Goal: Task Accomplishment & Management: Use online tool/utility

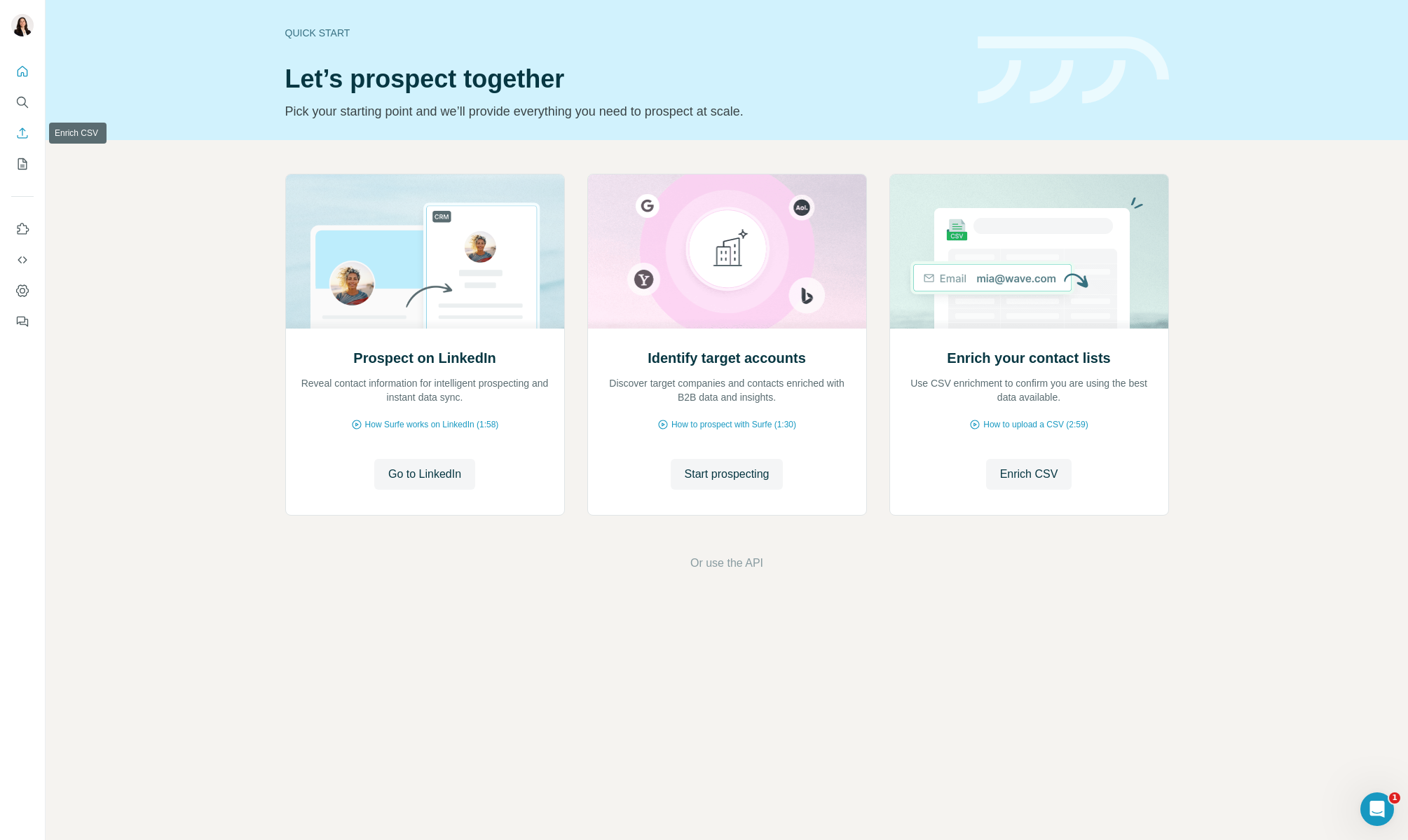
click at [24, 137] on icon "Enrich CSV" at bounding box center [22, 132] width 14 height 14
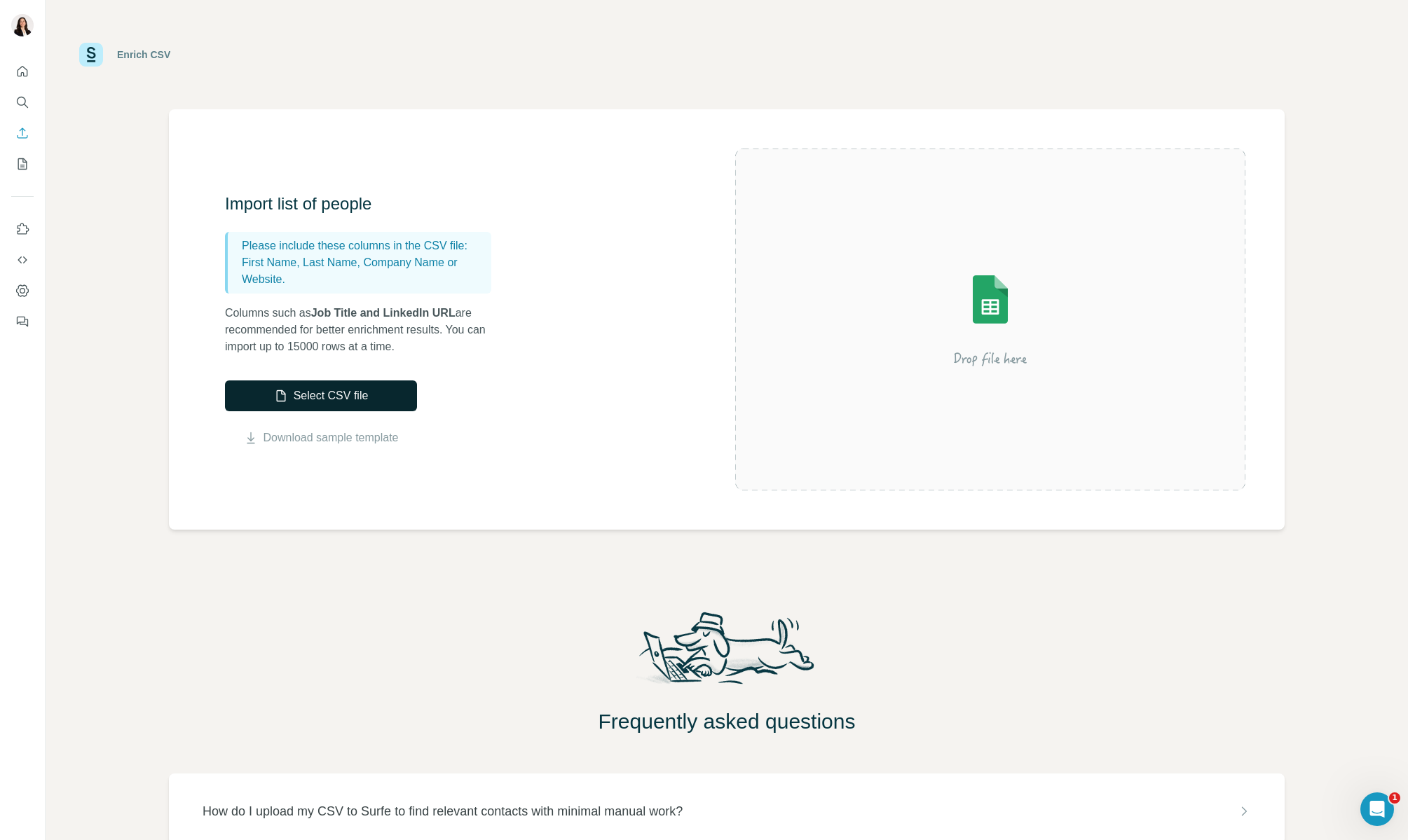
click at [333, 395] on button "Select CSV file" at bounding box center [321, 395] width 192 height 31
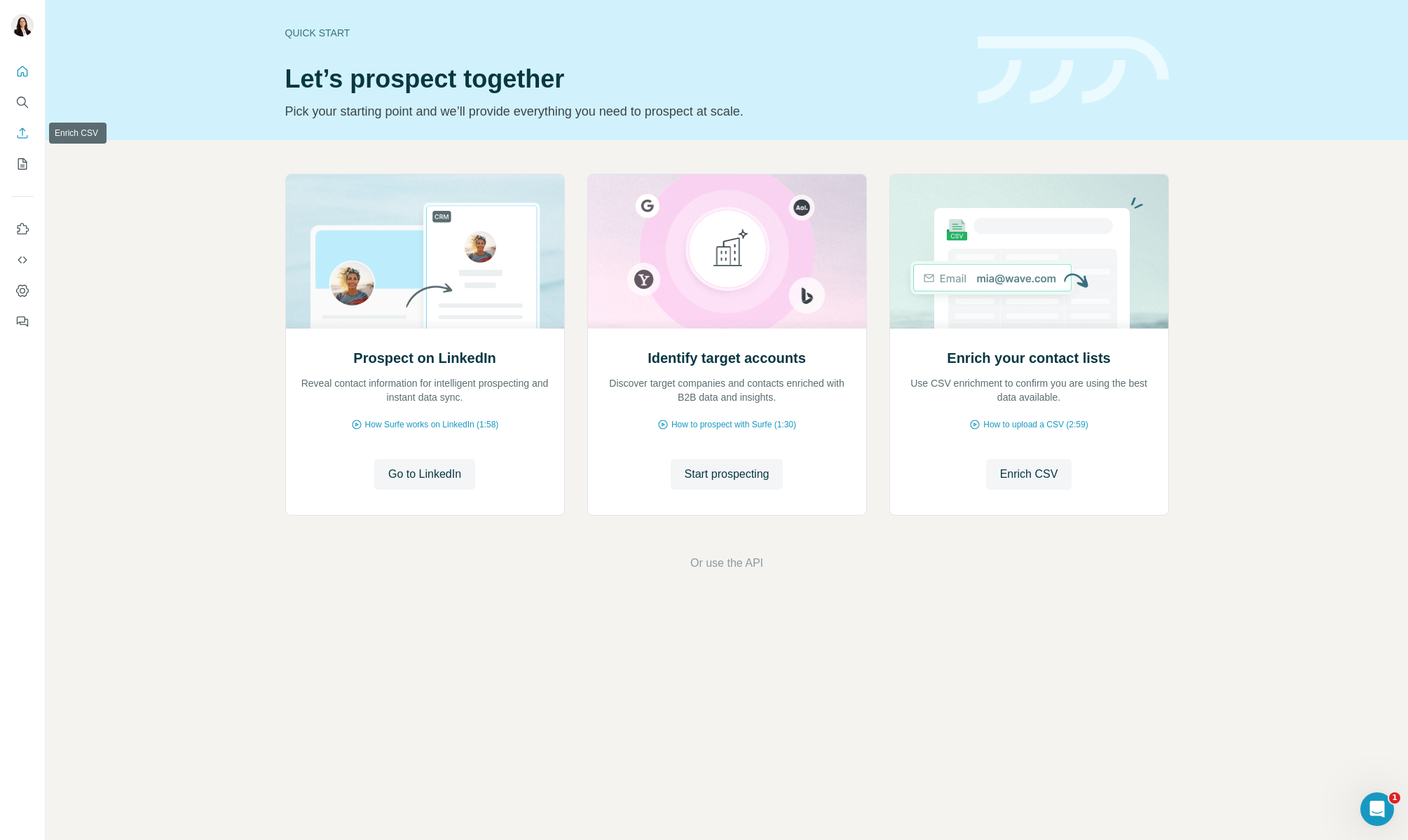
click at [22, 126] on icon "Enrich CSV" at bounding box center [22, 132] width 14 height 14
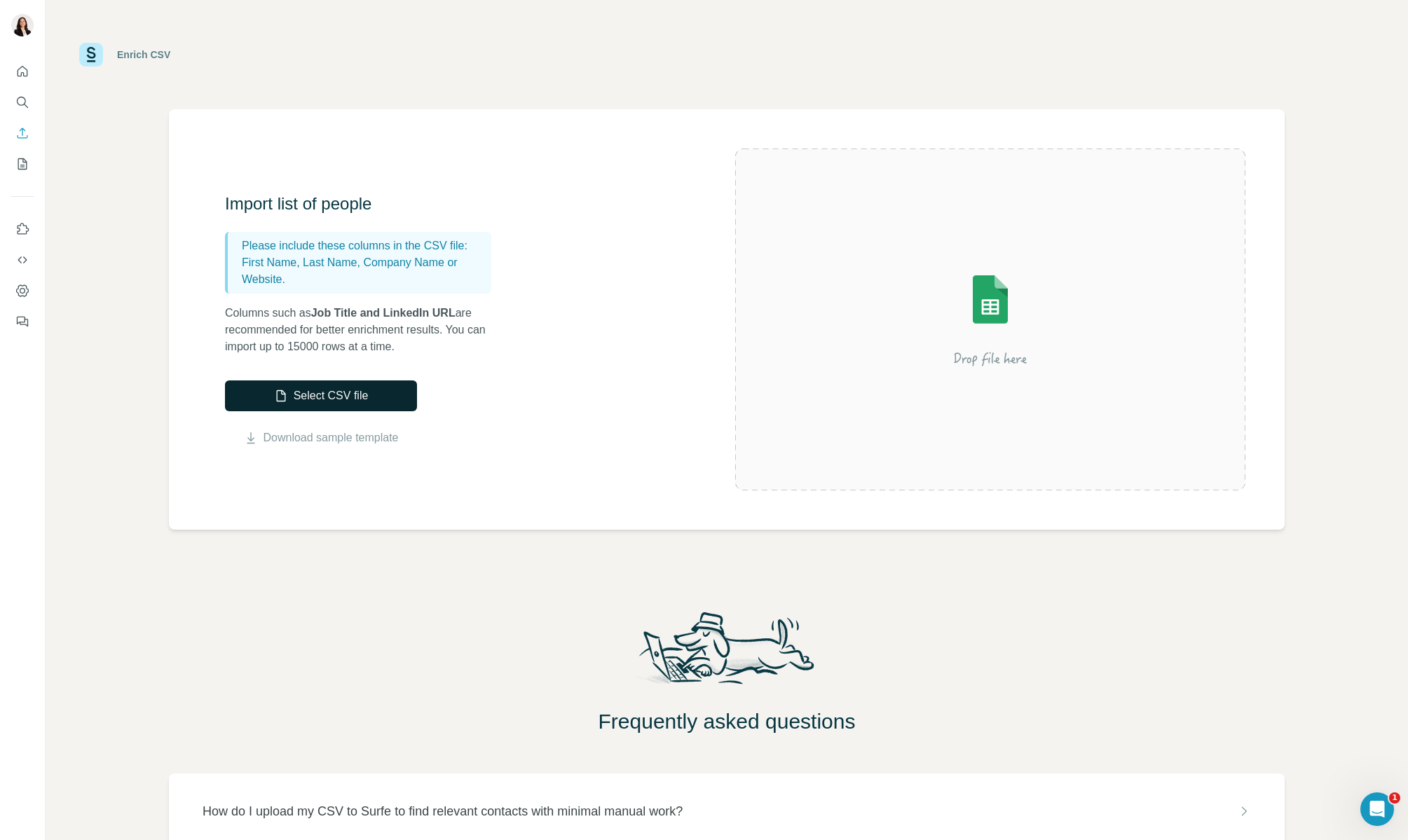
click at [338, 398] on button "Select CSV file" at bounding box center [321, 395] width 192 height 31
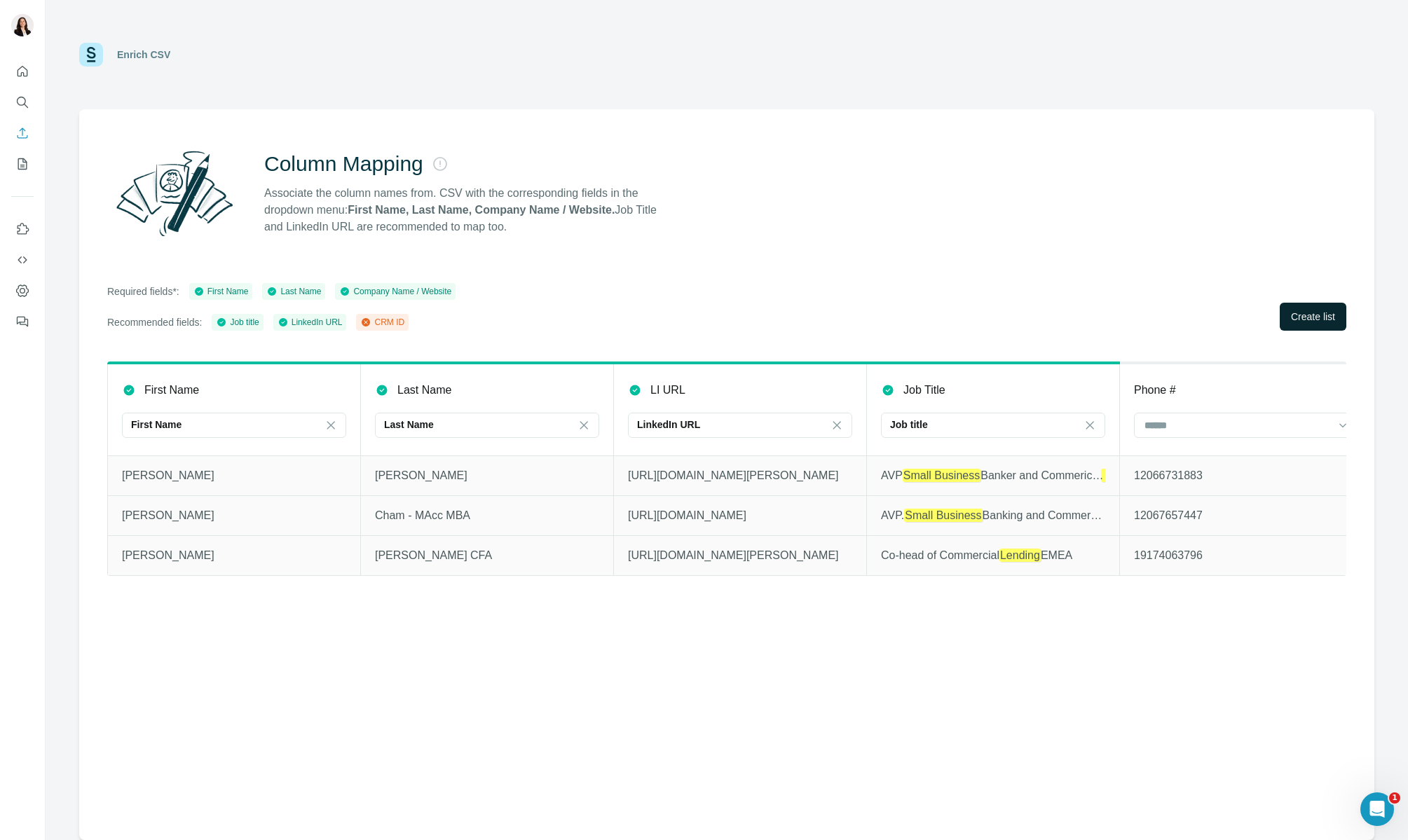
click at [1314, 316] on span "Create list" at bounding box center [1314, 316] width 44 height 14
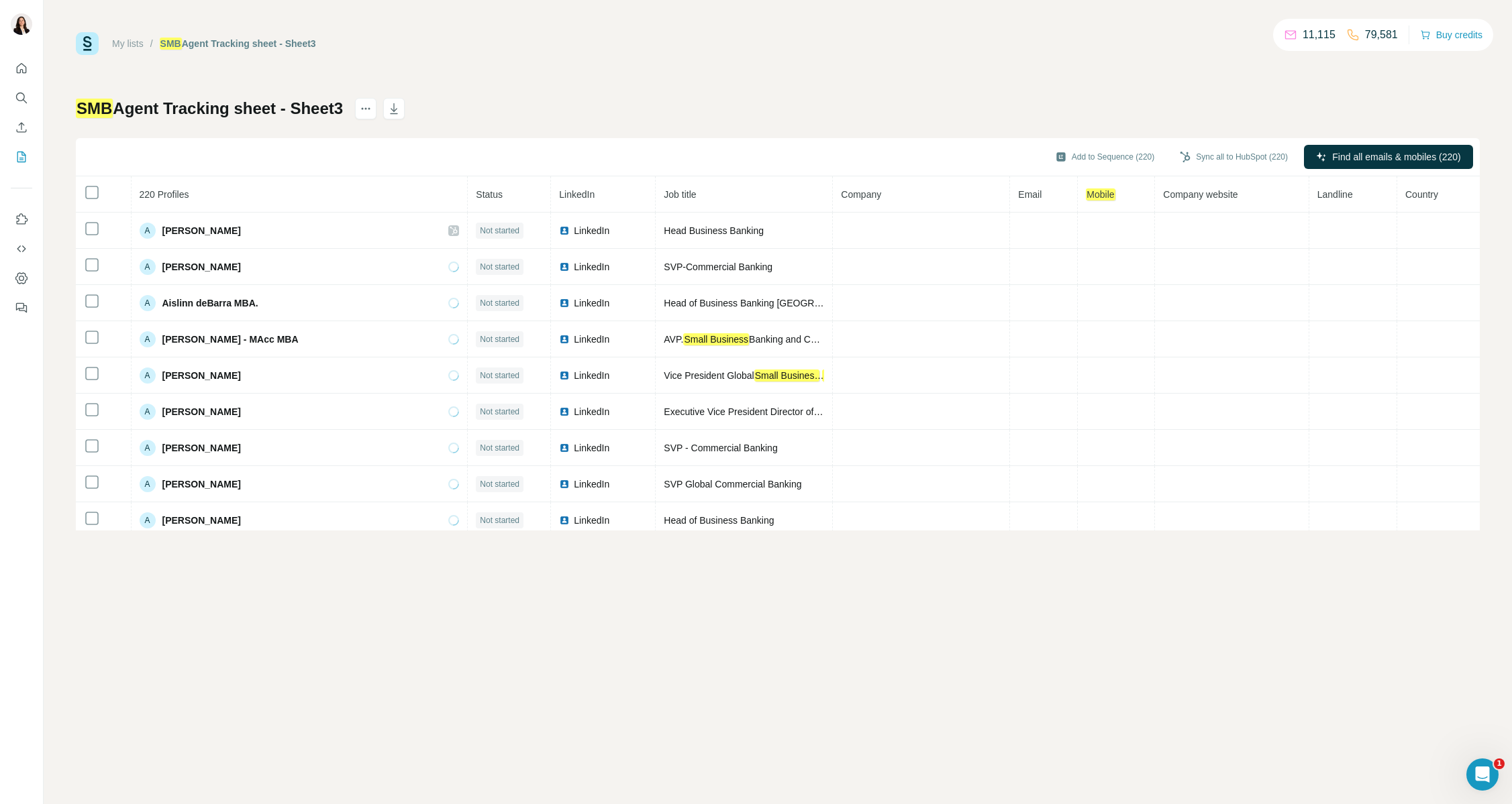
click at [505, 98] on div "SMB Agent Tracking sheet - Sheet3 Add to Sequence (220) Sync all to HubSpot (22…" at bounding box center [777, 314] width 1404 height 433
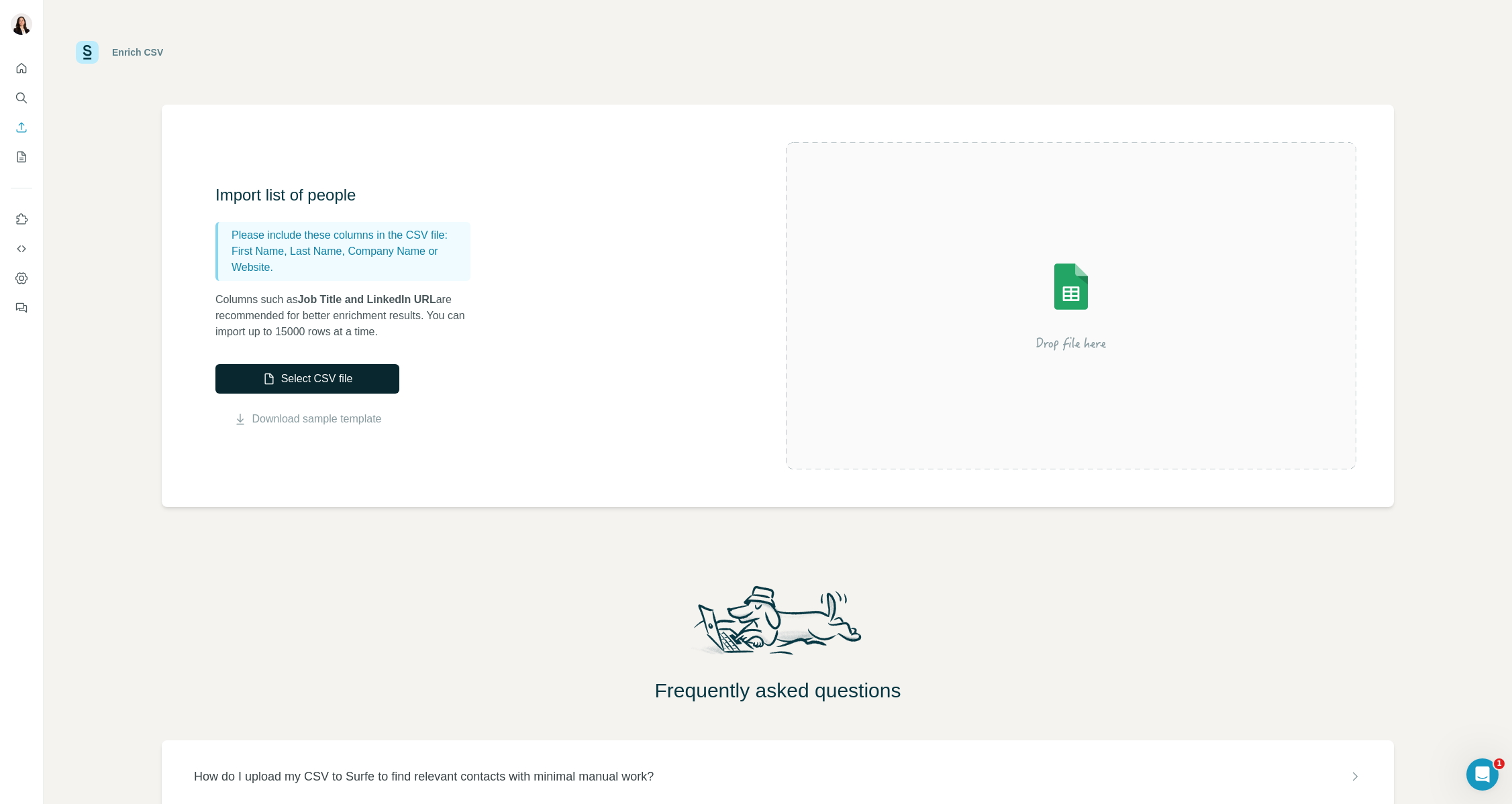
click at [316, 382] on button "Select CSV file" at bounding box center [307, 379] width 184 height 29
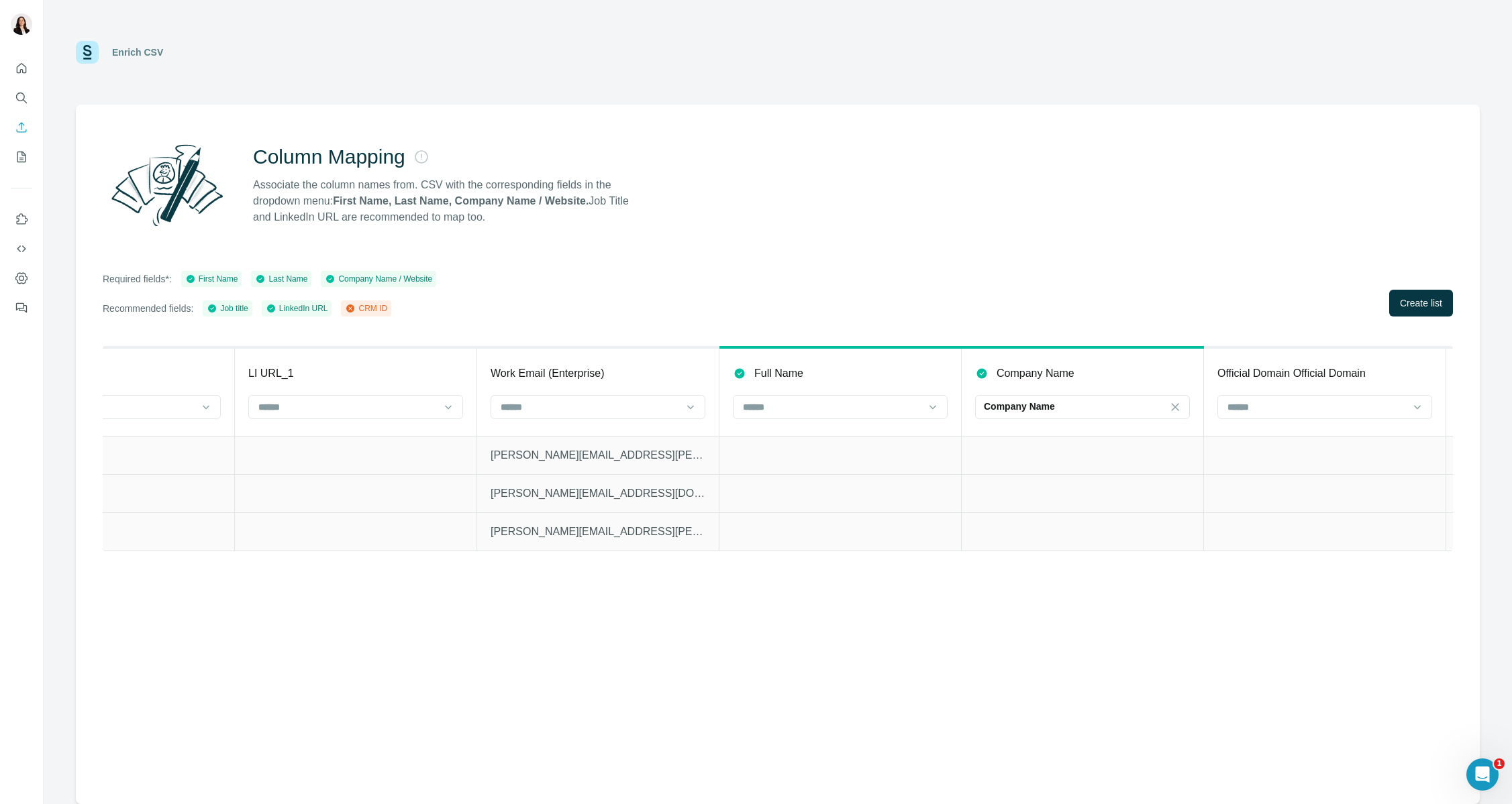
scroll to position [0, 2296]
click at [654, 407] on input at bounding box center [584, 407] width 181 height 15
click at [639, 408] on input at bounding box center [584, 407] width 181 height 15
click at [613, 535] on p "[PERSON_NAME][EMAIL_ADDRESS][PERSON_NAME][DOMAIN_NAME]" at bounding box center [592, 532] width 215 height 16
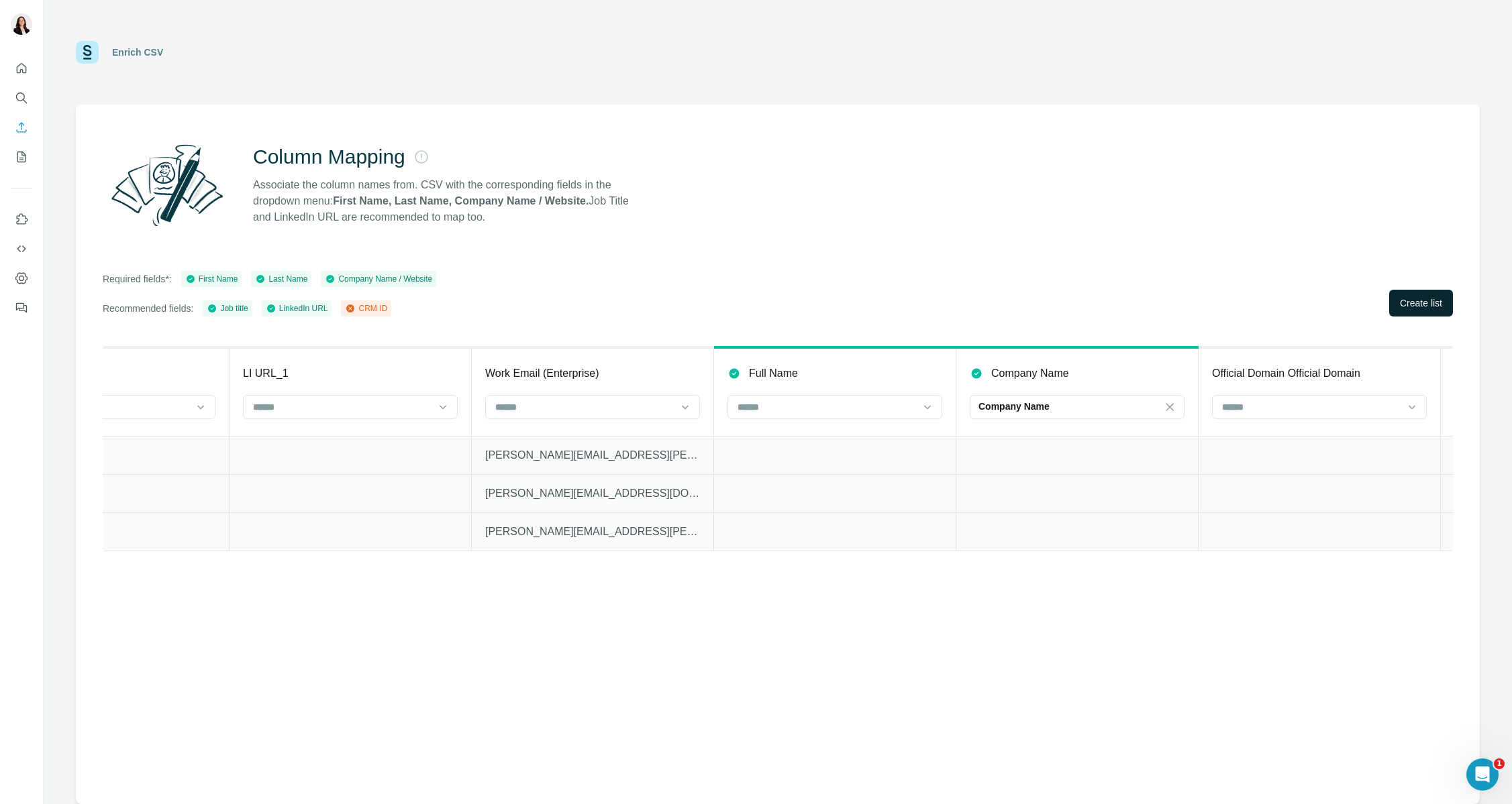
click at [1347, 297] on span "Create list" at bounding box center [1421, 302] width 43 height 13
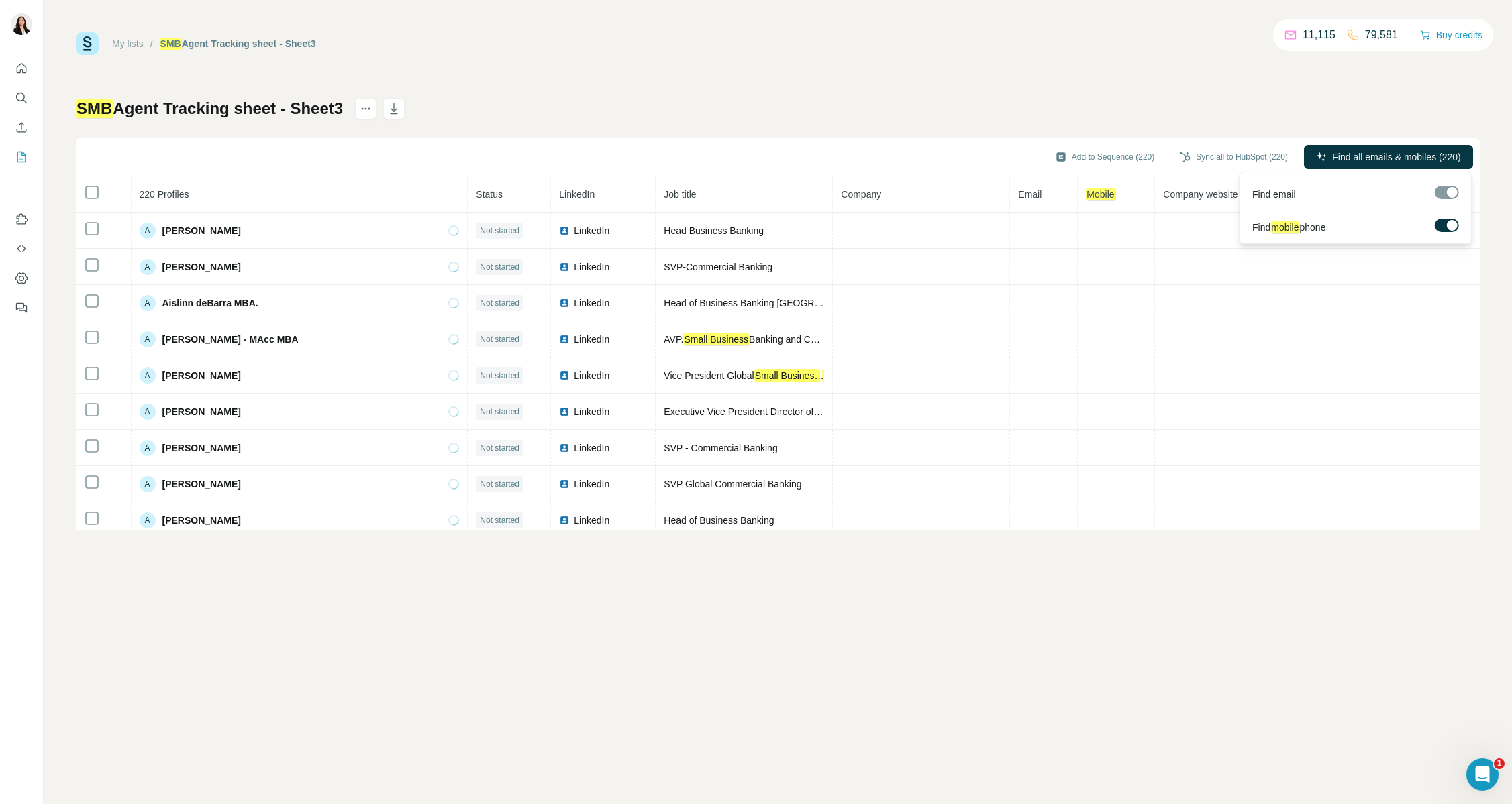
click at [1347, 199] on div at bounding box center [1446, 194] width 24 height 17
click at [1347, 195] on div at bounding box center [1446, 192] width 24 height 13
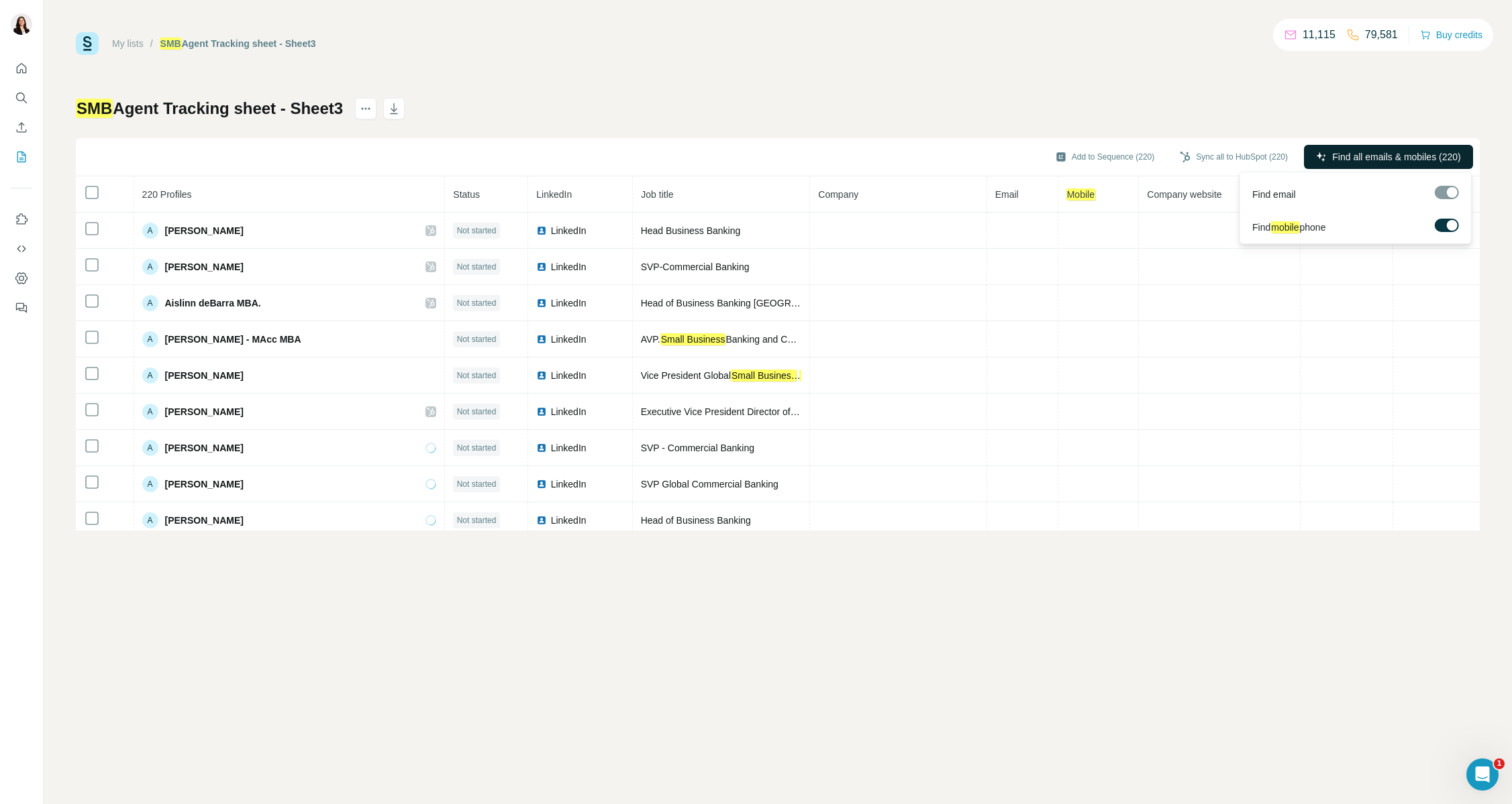
click at [1347, 154] on span "Find all emails & mobiles (220)" at bounding box center [1396, 156] width 129 height 13
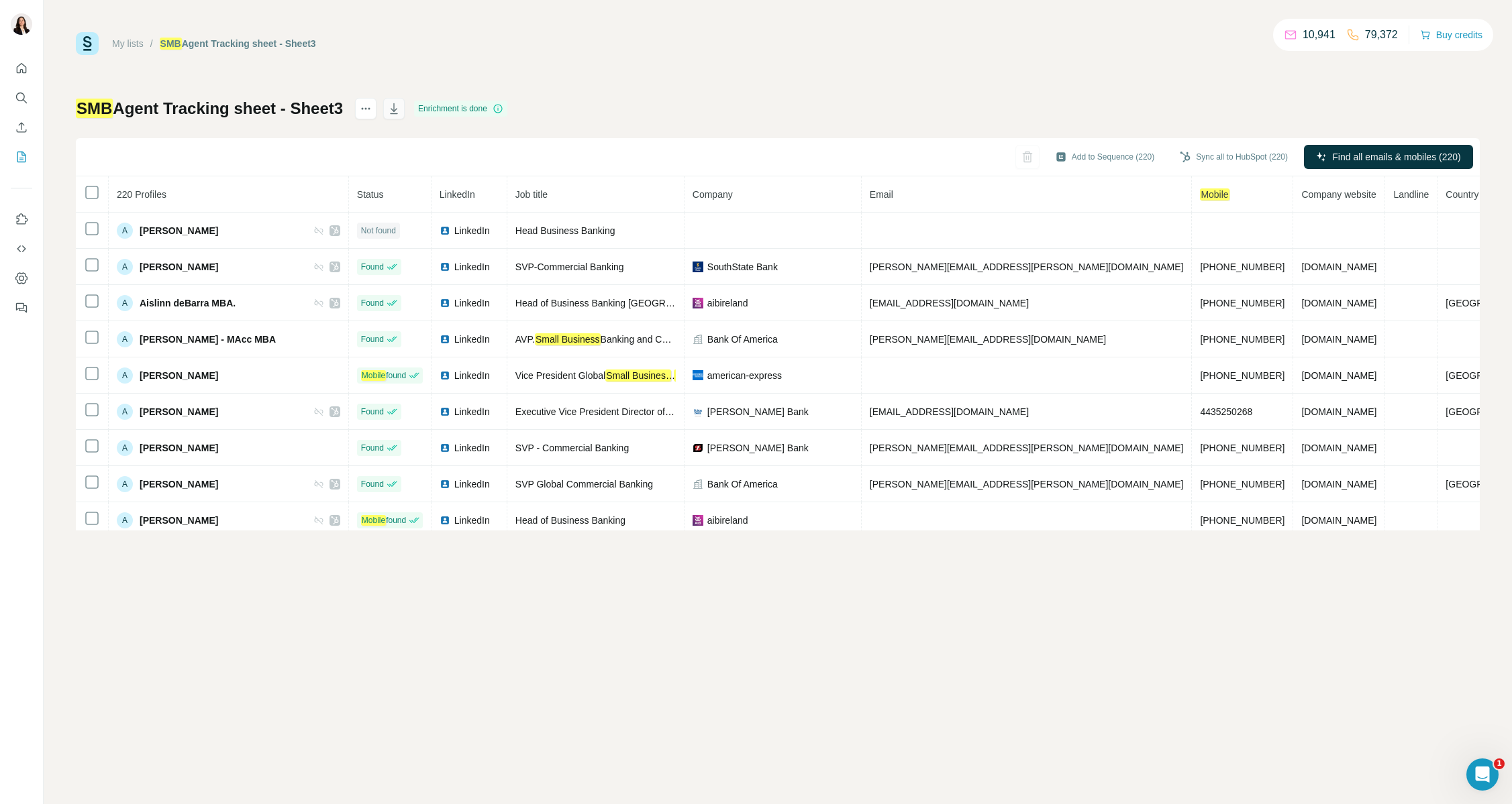
click at [396, 113] on icon "button" at bounding box center [394, 109] width 7 height 11
